Goal: Communication & Community: Answer question/provide support

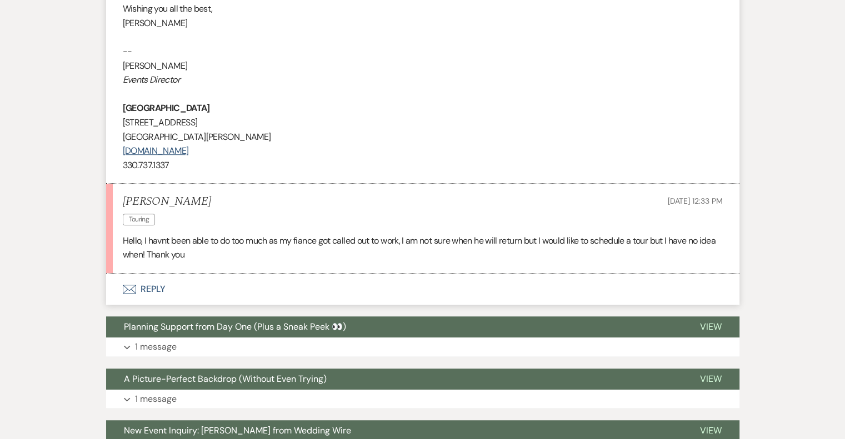
scroll to position [671, 0]
click at [151, 285] on button "Envelope Reply" at bounding box center [422, 288] width 633 height 31
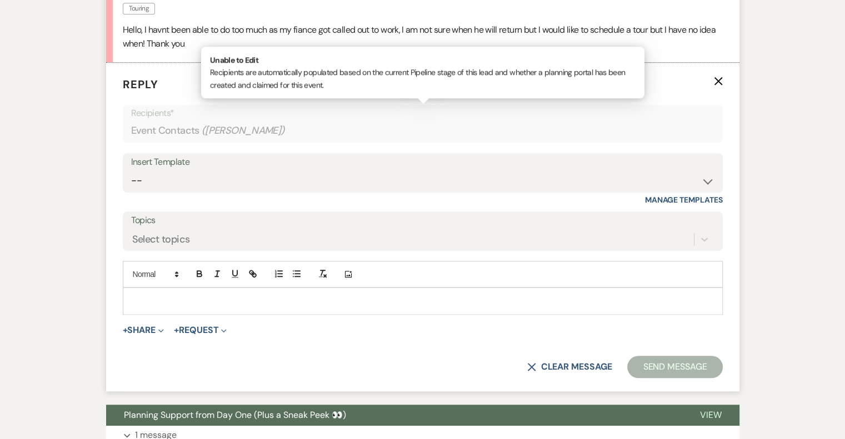
scroll to position [879, 0]
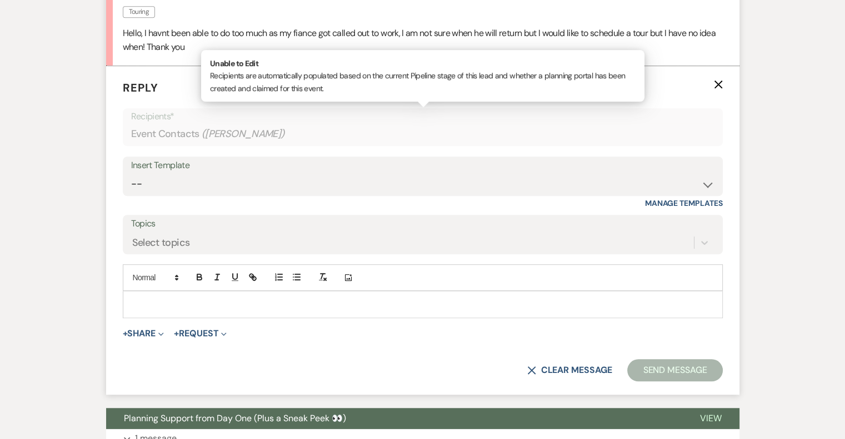
click at [217, 292] on div at bounding box center [422, 305] width 599 height 26
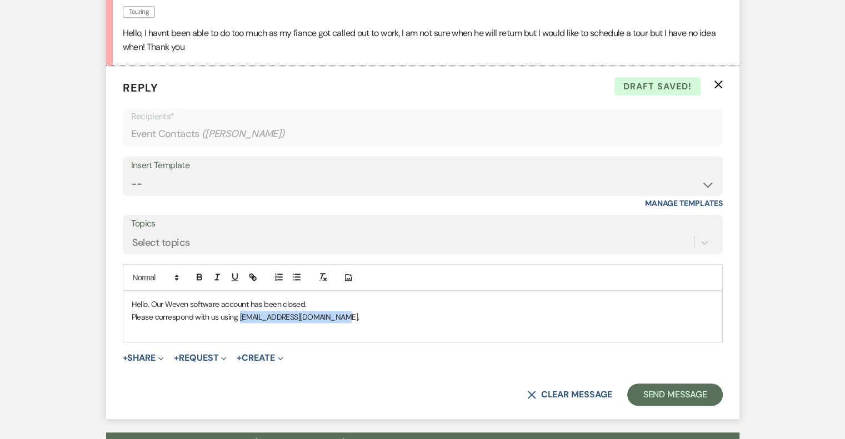
drag, startPoint x: 331, startPoint y: 317, endPoint x: 238, endPoint y: 314, distance: 92.8
click at [238, 314] on p "Please correspond with us using info@naturevalleylodge.com." at bounding box center [423, 317] width 582 height 12
click at [249, 278] on icon "button" at bounding box center [253, 277] width 10 height 10
click at [350, 332] on div "mailto:info@naturevalleylodge.com" at bounding box center [287, 339] width 166 height 22
click at [353, 337] on link at bounding box center [350, 338] width 24 height 8
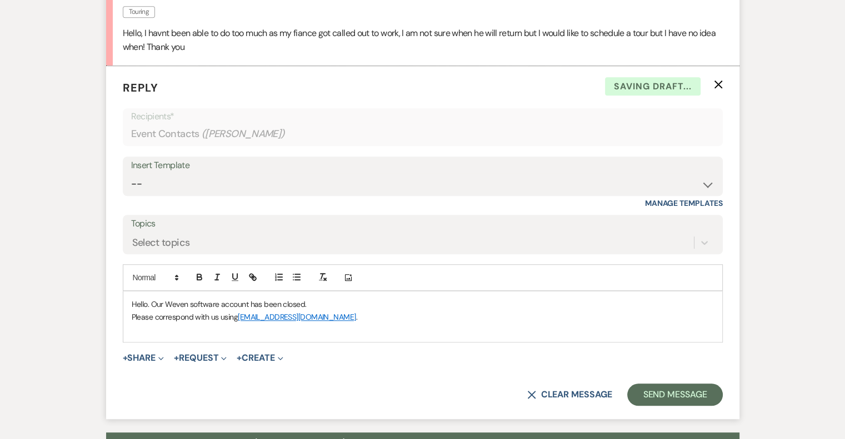
click at [360, 313] on p "Please correspond with us using info@naturevalleylodge.com ." at bounding box center [423, 317] width 582 height 12
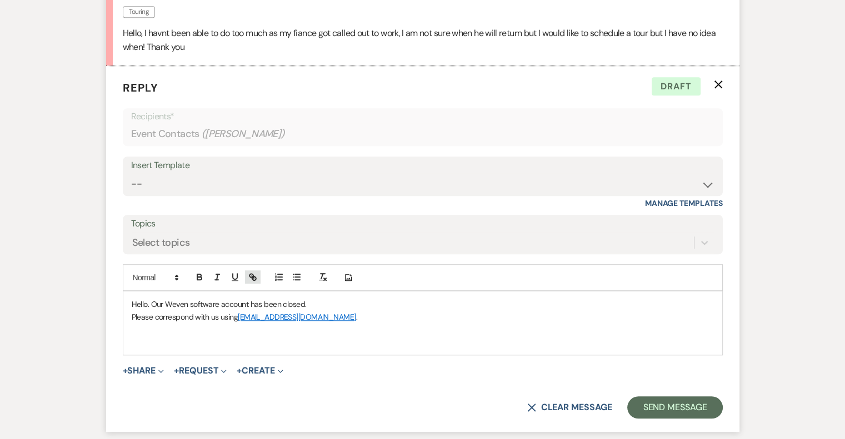
click at [255, 277] on icon "button" at bounding box center [254, 279] width 4 height 4
click at [160, 337] on p at bounding box center [423, 341] width 582 height 12
drag, startPoint x: 179, startPoint y: 326, endPoint x: 131, endPoint y: 325, distance: 47.8
click at [132, 325] on p "Site Tour Link" at bounding box center [423, 329] width 582 height 12
click at [252, 272] on icon "button" at bounding box center [253, 277] width 10 height 10
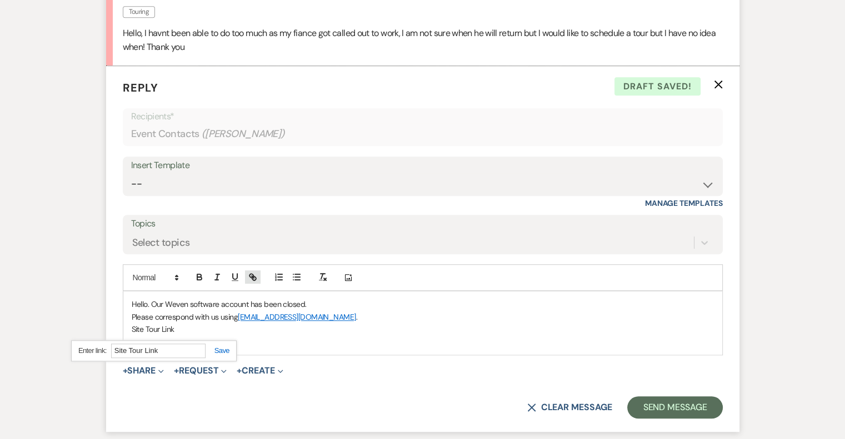
paste input "https://calendly.com/naturevalleylodge/wedding"
type input "https://calendly.com/naturevalleylodge/wedding"
click at [219, 350] on link at bounding box center [217, 351] width 24 height 8
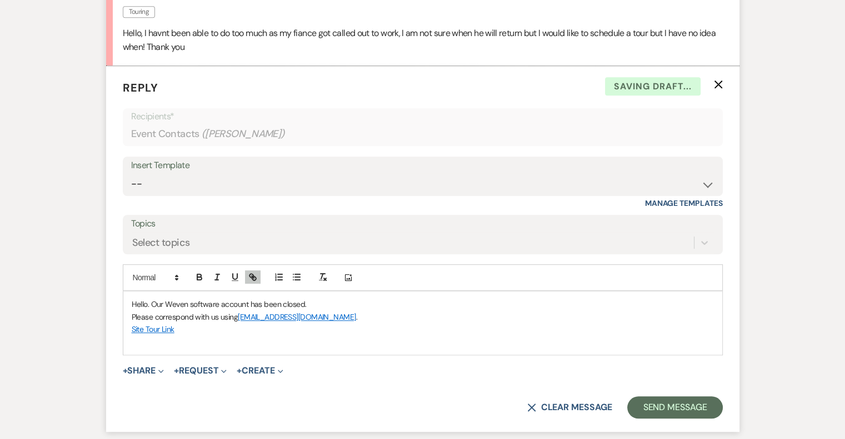
click at [314, 302] on p "Hello. Our Weven software account has been closed." at bounding box center [423, 304] width 582 height 12
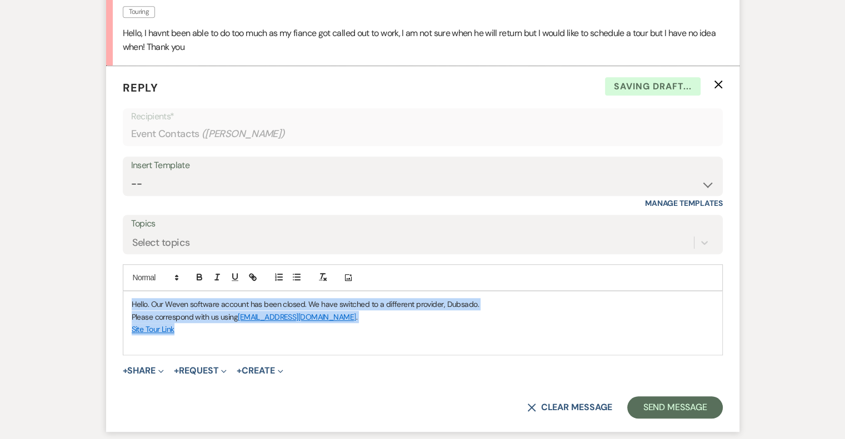
drag, startPoint x: 189, startPoint y: 332, endPoint x: 131, endPoint y: 302, distance: 64.8
click at [131, 302] on div "Hello. Our Weven software account has been closed. We have switched to a differ…" at bounding box center [422, 323] width 599 height 63
copy div "Hello. Our Weven software account has been closed. We have switched to a differ…"
click at [651, 400] on button "Send Message" at bounding box center [674, 408] width 95 height 22
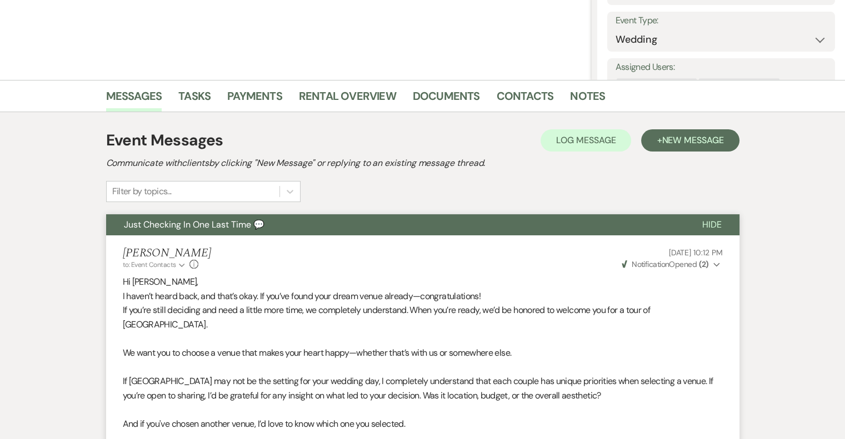
scroll to position [196, 0]
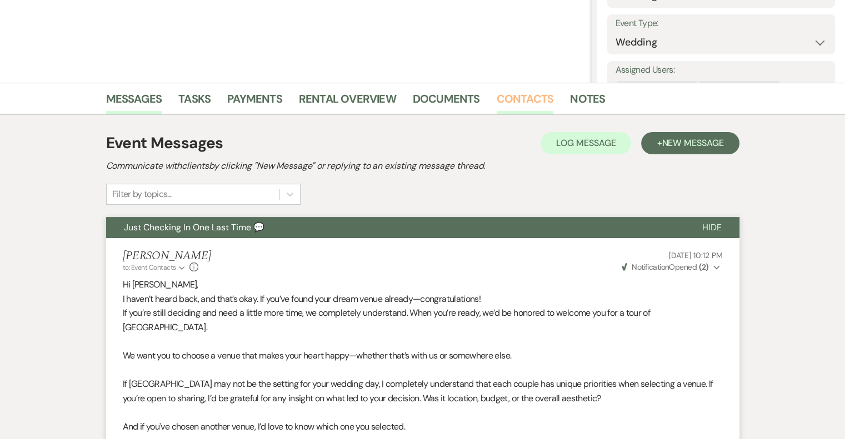
click at [523, 99] on link "Contacts" at bounding box center [525, 102] width 57 height 24
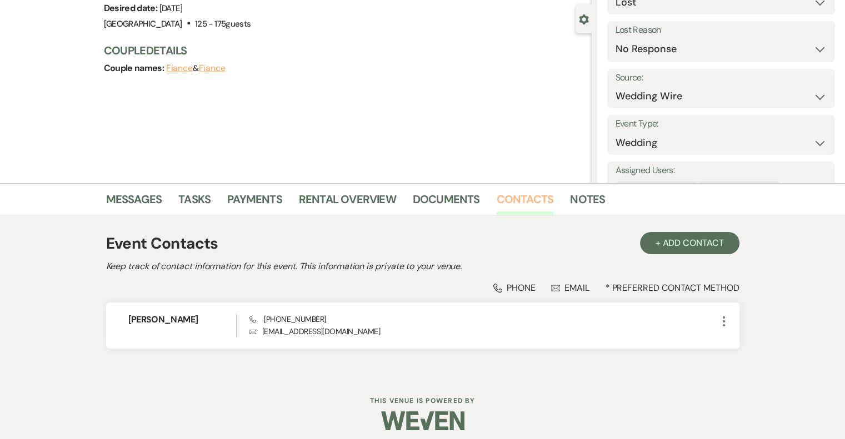
scroll to position [103, 0]
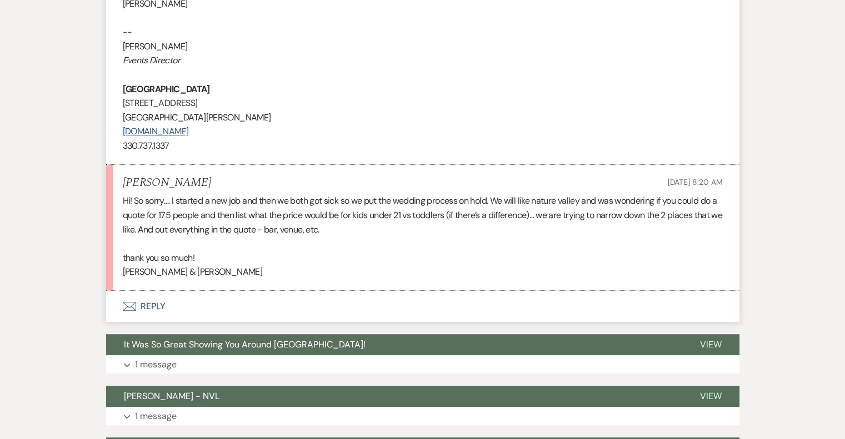
scroll to position [629, 0]
click at [148, 302] on button "Envelope Reply" at bounding box center [422, 307] width 633 height 31
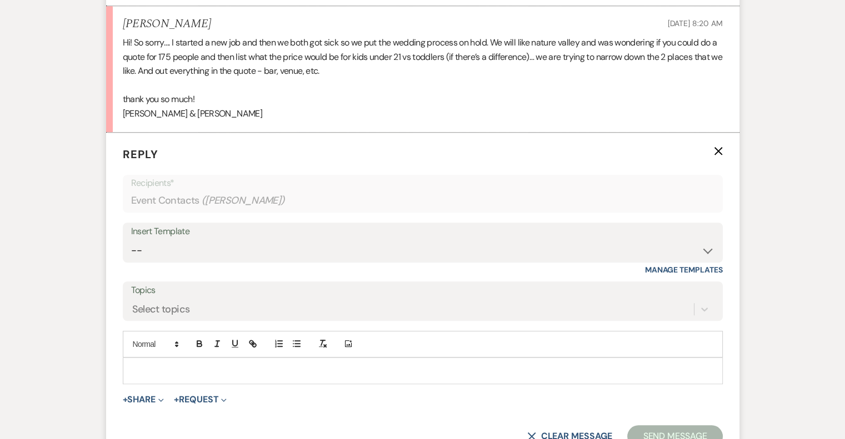
scroll to position [789, 0]
click at [249, 364] on p at bounding box center [423, 370] width 582 height 12
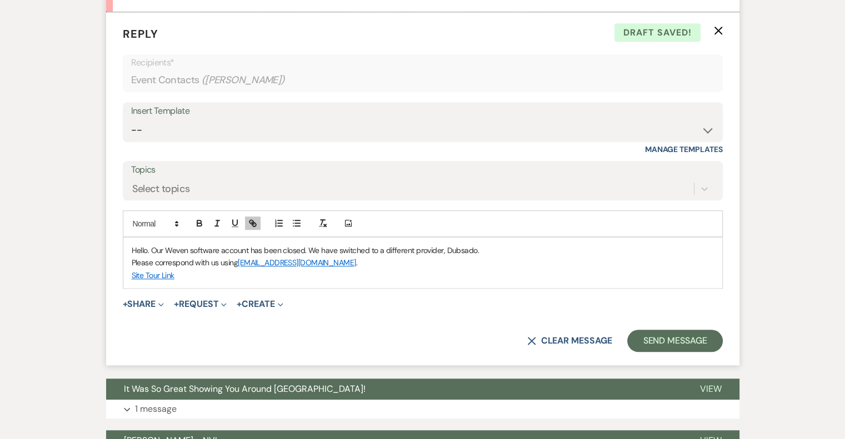
scroll to position [934, 0]
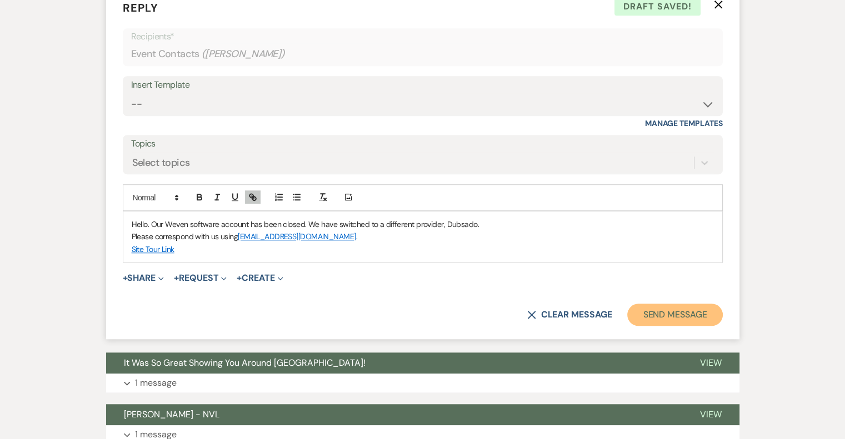
click at [693, 324] on button "Send Message" at bounding box center [674, 315] width 95 height 22
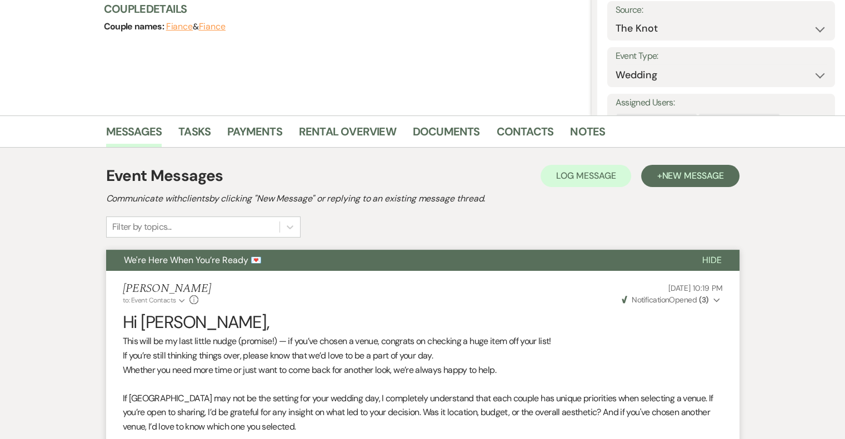
scroll to position [162, 0]
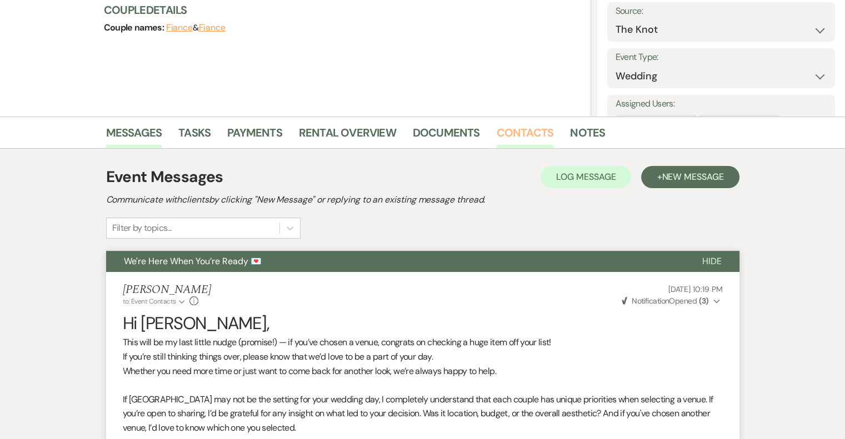
click at [526, 132] on link "Contacts" at bounding box center [525, 136] width 57 height 24
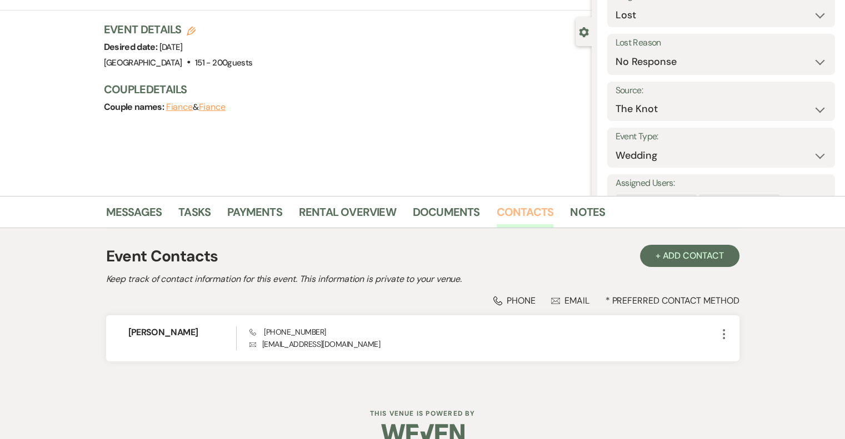
scroll to position [103, 0]
